Goal: Task Accomplishment & Management: Use online tool/utility

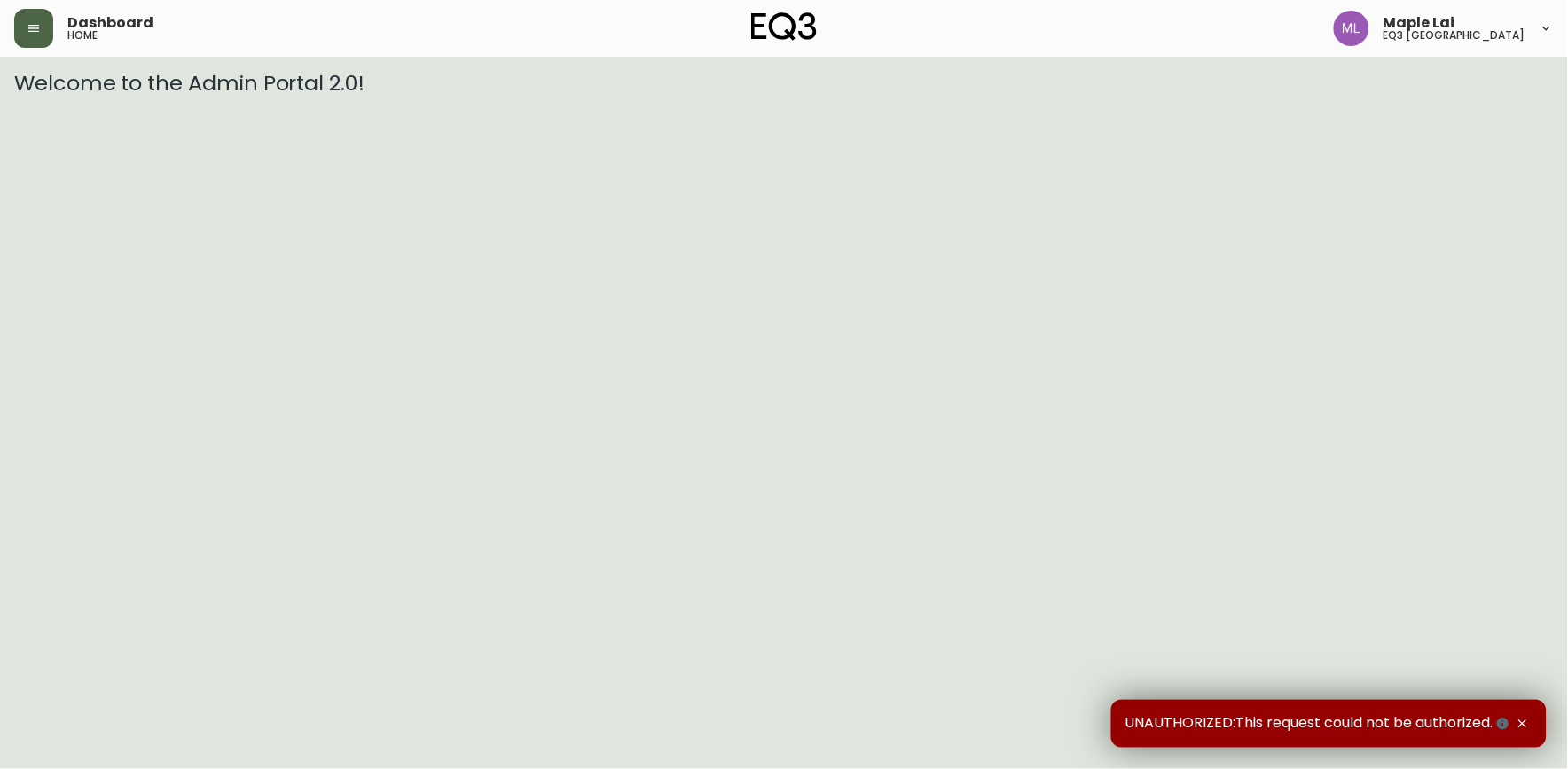
click at [39, 31] on icon "button" at bounding box center [34, 28] width 15 height 14
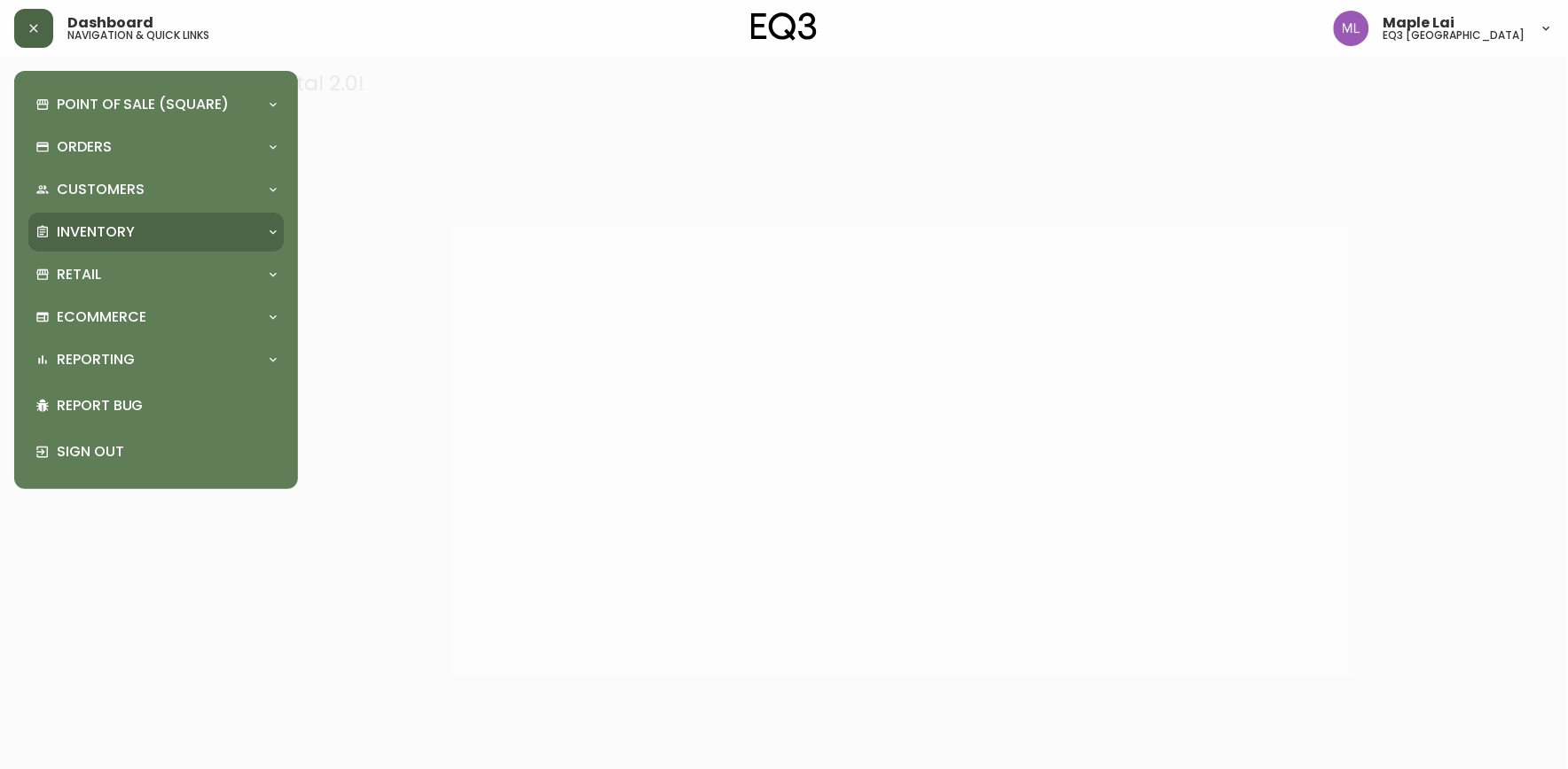
click at [129, 238] on p "Inventory" at bounding box center [96, 232] width 78 height 19
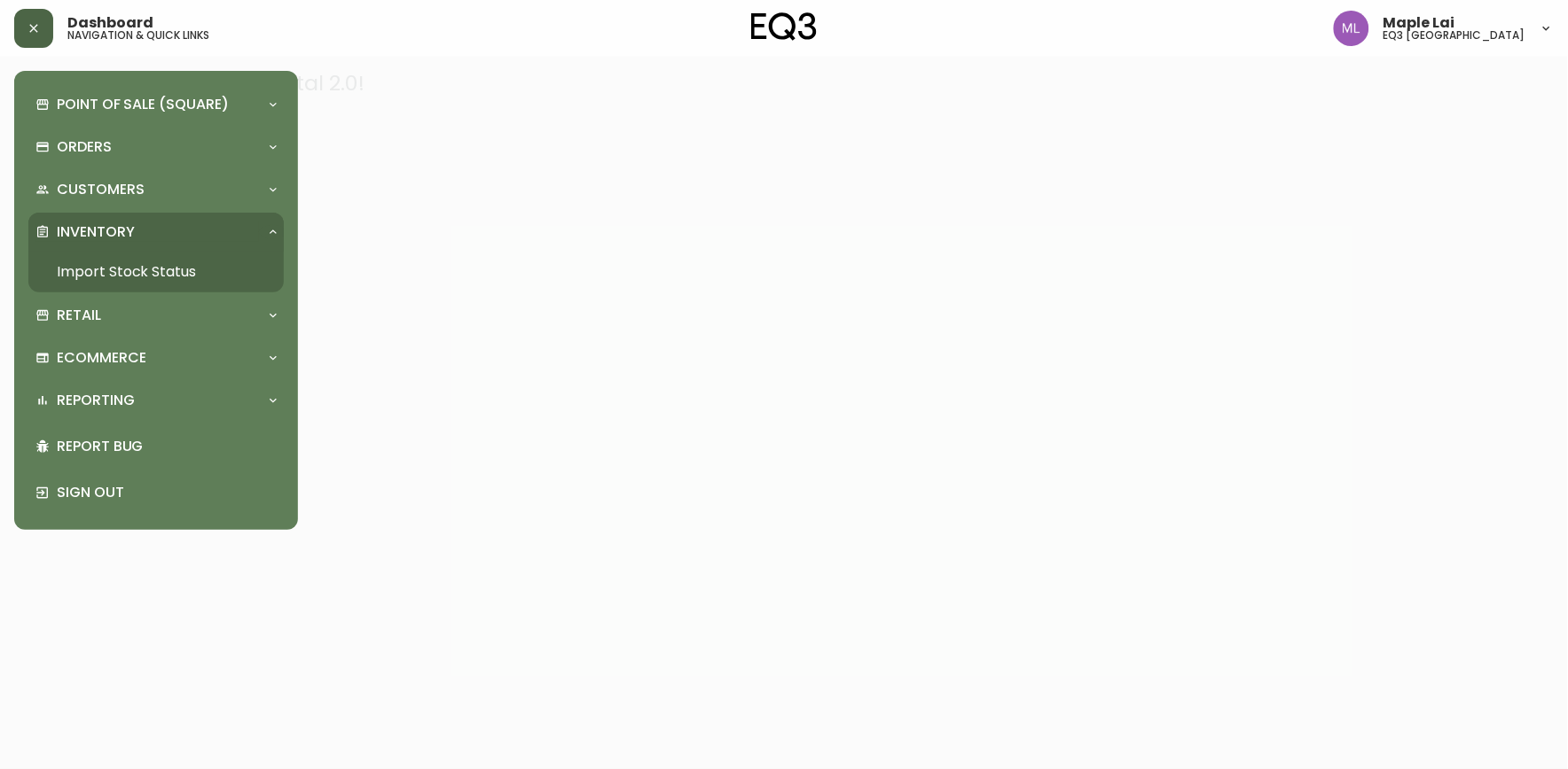
click at [191, 271] on link "Import Stock Status" at bounding box center [156, 272] width 255 height 41
